Goal: Information Seeking & Learning: Learn about a topic

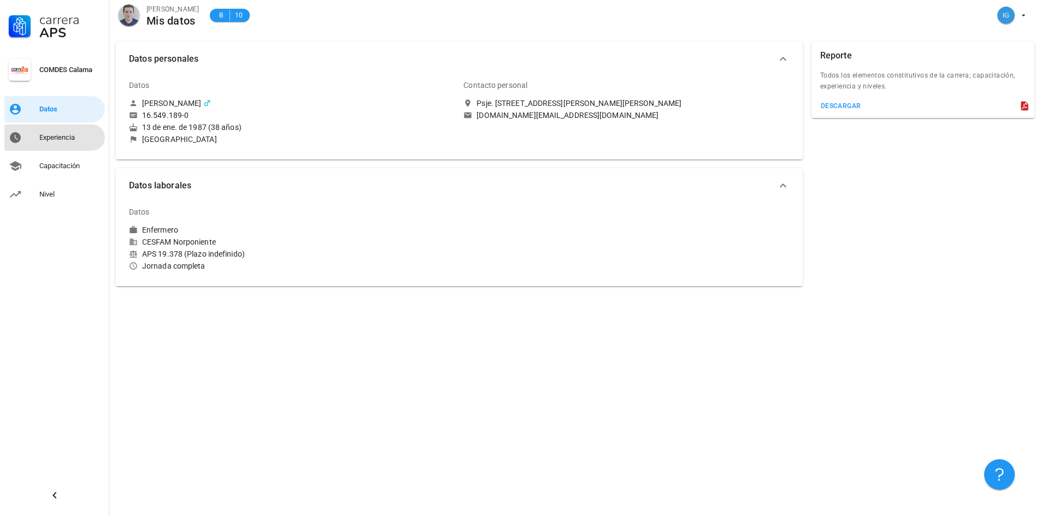
click at [39, 129] on div "Experiencia" at bounding box center [69, 137] width 61 height 17
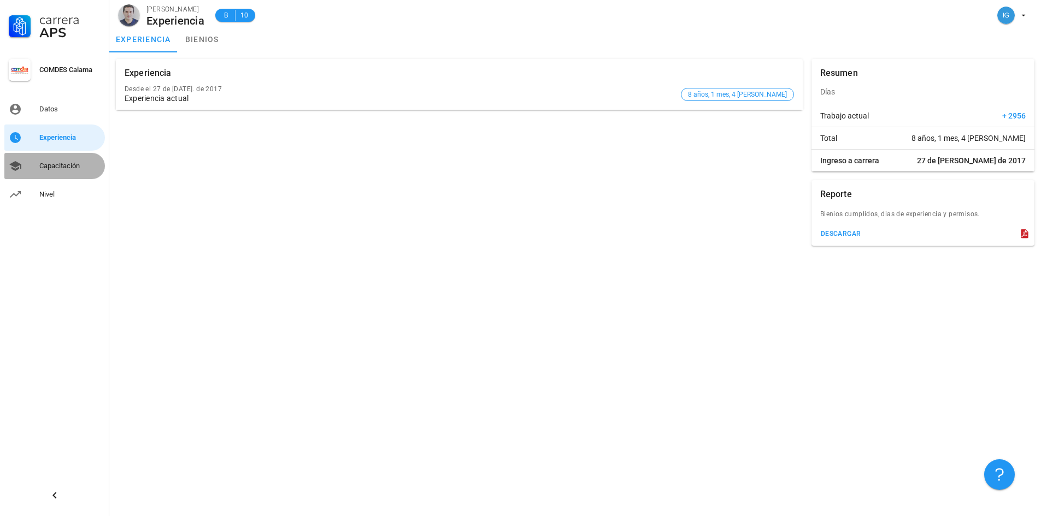
click at [71, 172] on div "Capacitación" at bounding box center [69, 165] width 61 height 17
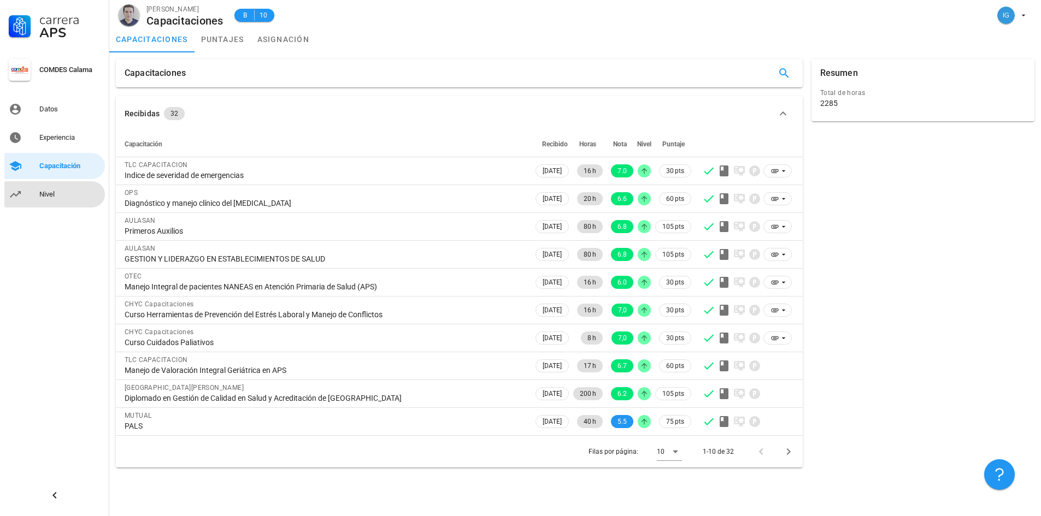
click at [48, 198] on div "Nivel" at bounding box center [69, 194] width 61 height 9
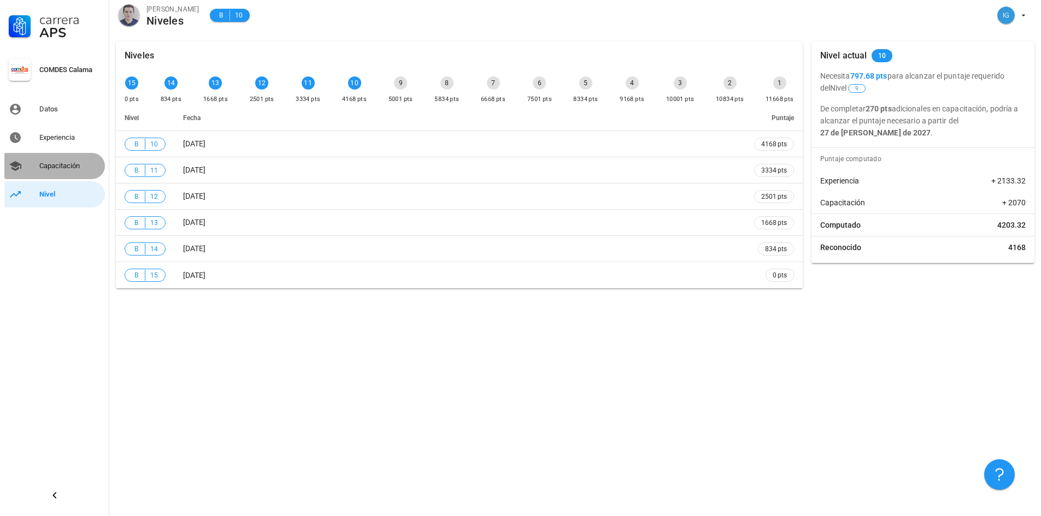
click at [66, 164] on div "Capacitación" at bounding box center [69, 166] width 61 height 9
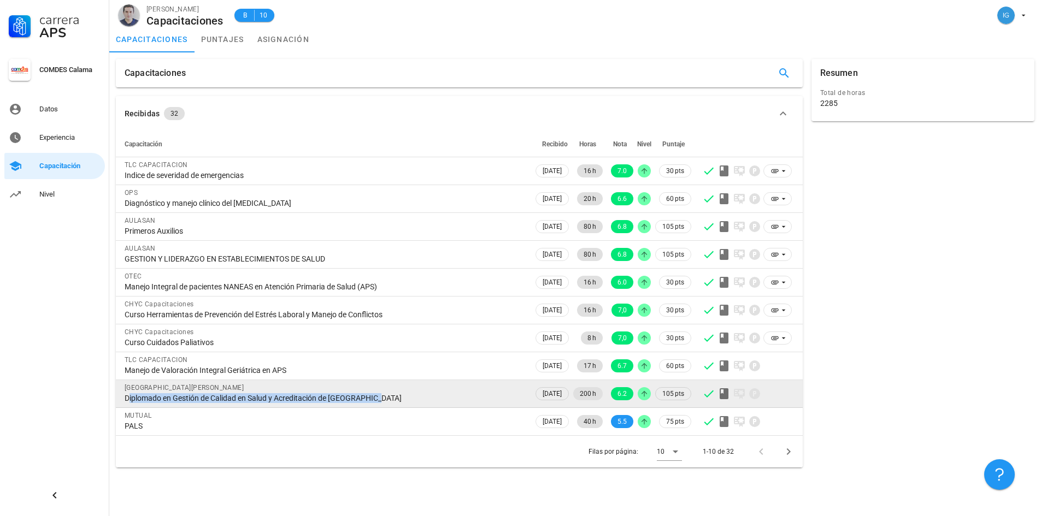
drag, startPoint x: 134, startPoint y: 395, endPoint x: 392, endPoint y: 405, distance: 258.1
click at [392, 405] on div "Universidad Santo [PERSON_NAME] Diplomado en Gestión de Calidad en Salud y Acre…" at bounding box center [325, 392] width 400 height 25
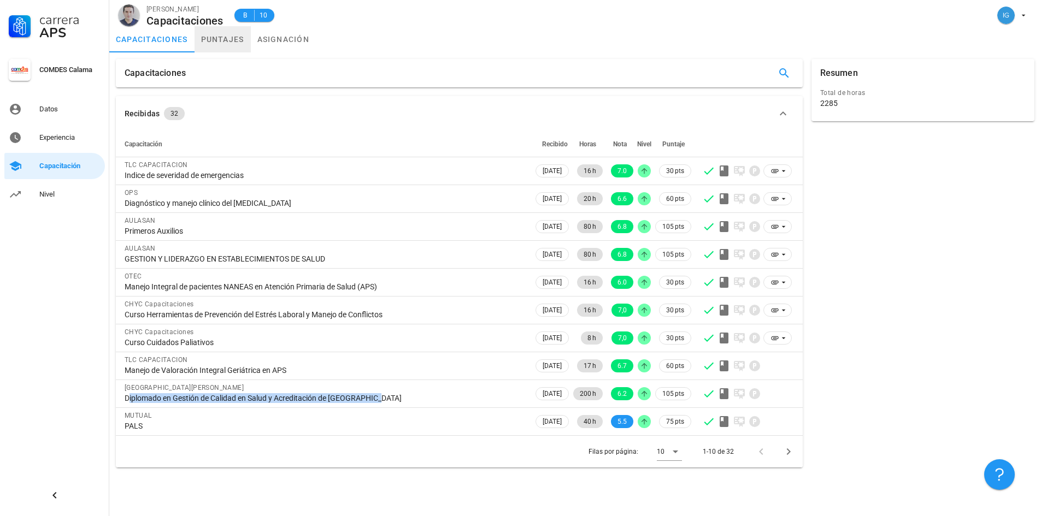
click at [232, 42] on link "puntajes" at bounding box center [223, 39] width 56 height 26
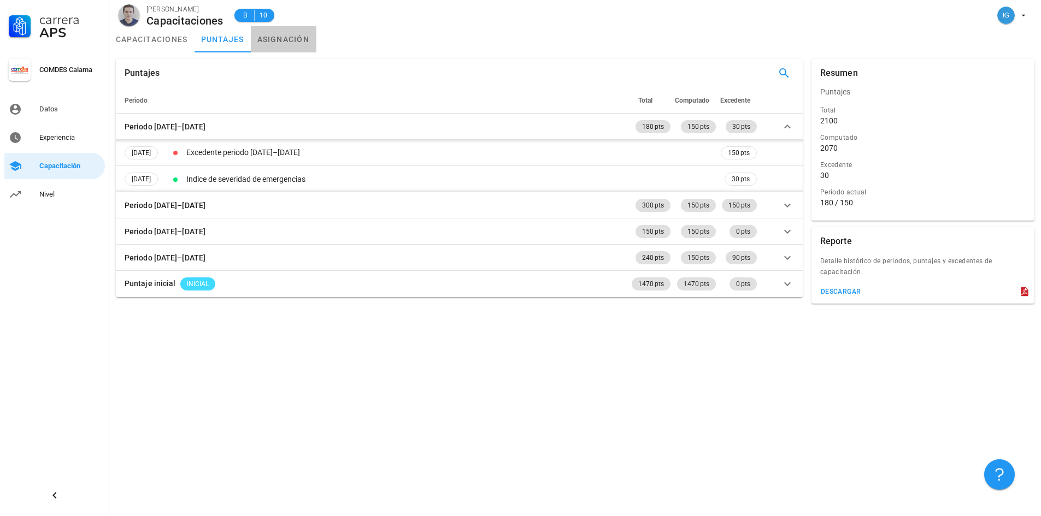
click at [271, 49] on link "asignación" at bounding box center [284, 39] width 66 height 26
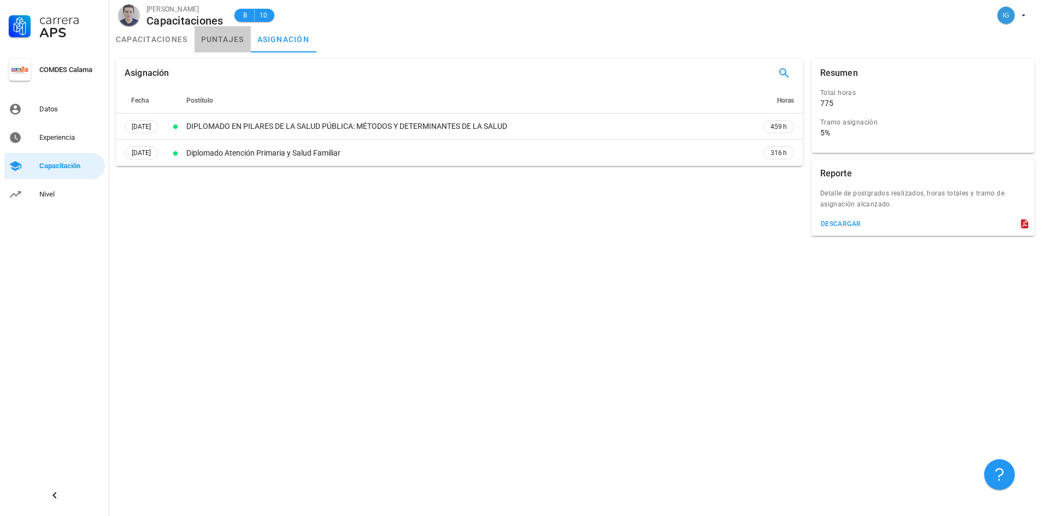
click at [219, 45] on link "puntajes" at bounding box center [223, 39] width 56 height 26
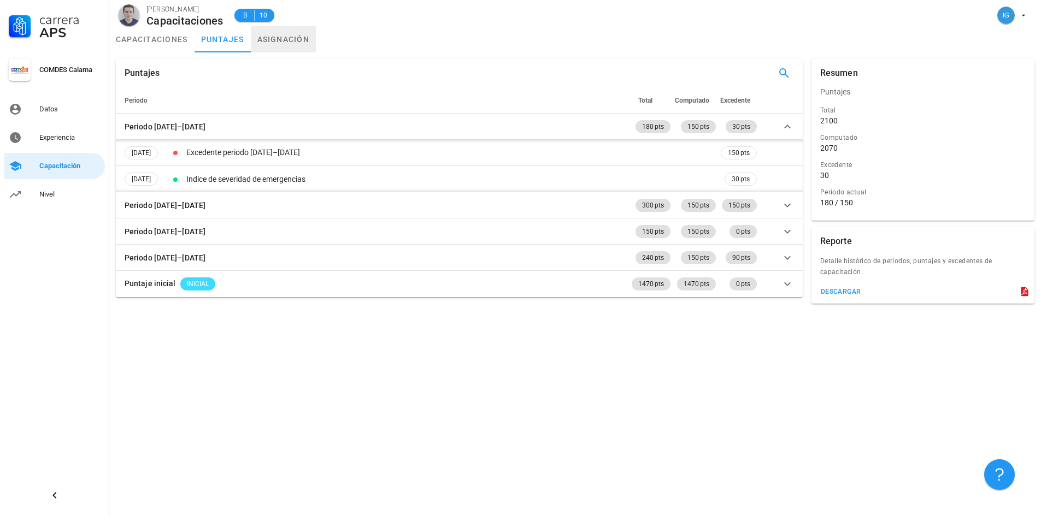
click at [269, 36] on link "asignación" at bounding box center [284, 39] width 66 height 26
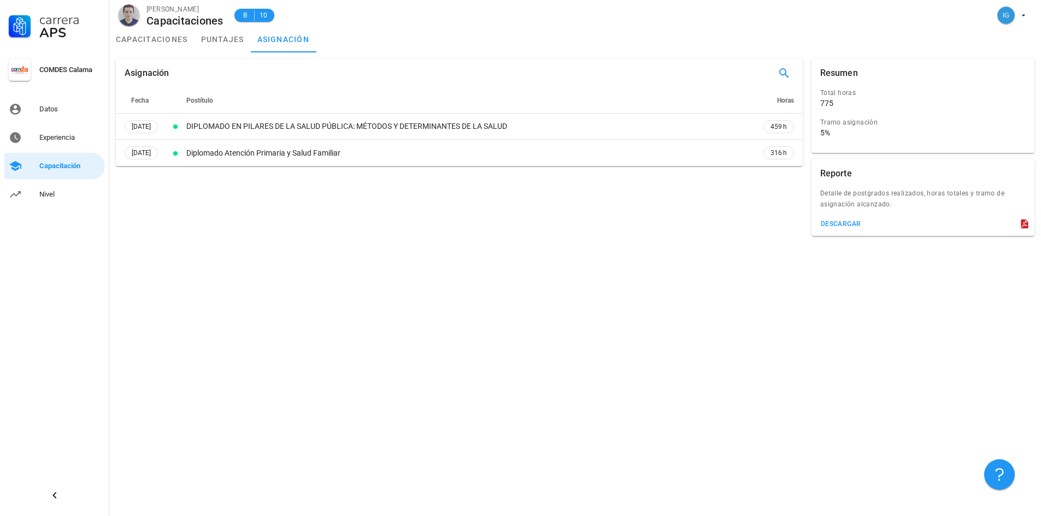
click at [138, 103] on span "Fecha" at bounding box center [139, 101] width 17 height 8
click at [139, 99] on span "Fecha" at bounding box center [139, 101] width 17 height 8
click at [209, 99] on span "Postítulo" at bounding box center [199, 101] width 27 height 8
click at [139, 42] on link "capacitaciones" at bounding box center [151, 39] width 85 height 26
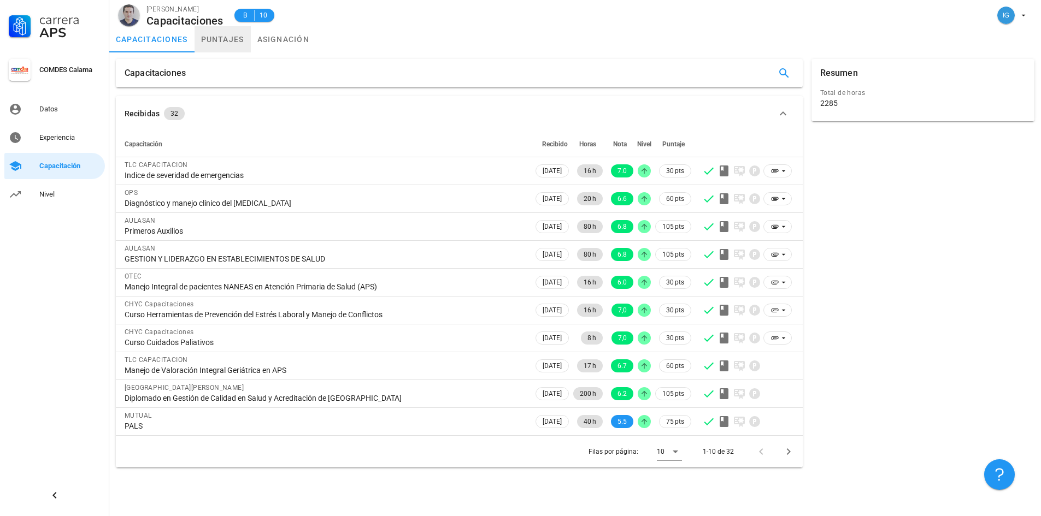
click at [224, 37] on link "puntajes" at bounding box center [223, 39] width 56 height 26
